Goal: Transaction & Acquisition: Subscribe to service/newsletter

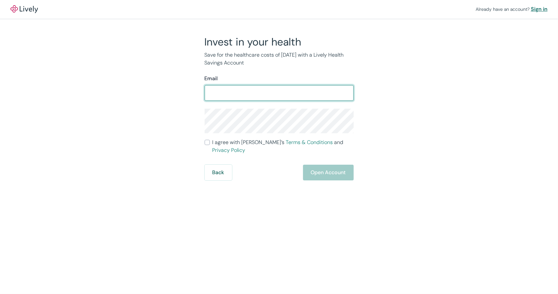
click at [538, 11] on div "Sign in" at bounding box center [539, 9] width 17 height 8
click at [220, 94] on input "Email" at bounding box center [279, 92] width 149 height 13
type input "[EMAIL_ADDRESS][DOMAIN_NAME]"
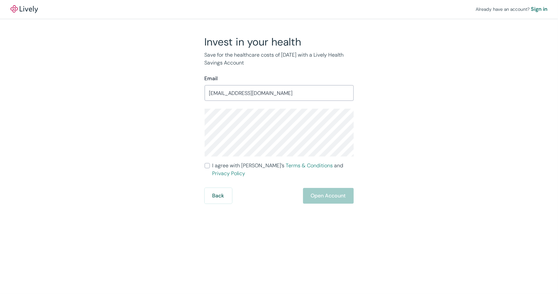
click at [207, 164] on input "I agree with Lively’s Terms & Conditions and Privacy Policy" at bounding box center [207, 165] width 5 height 5
checkbox input "true"
